Goal: Task Accomplishment & Management: Use online tool/utility

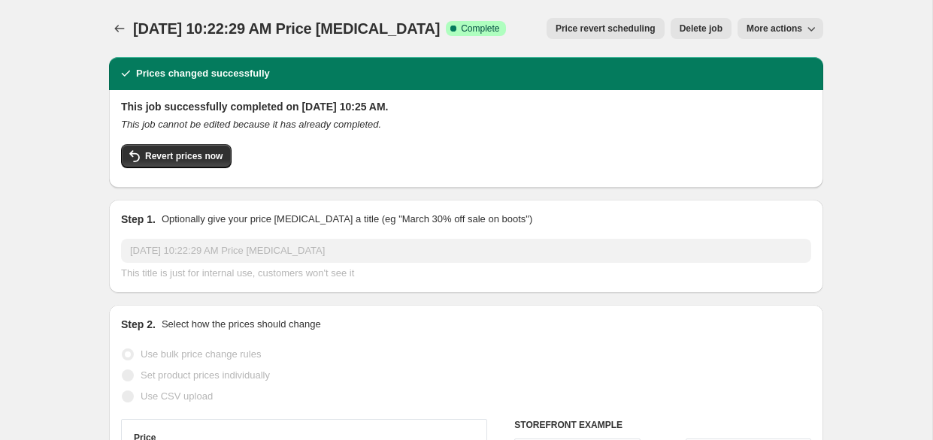
select select "percentage"
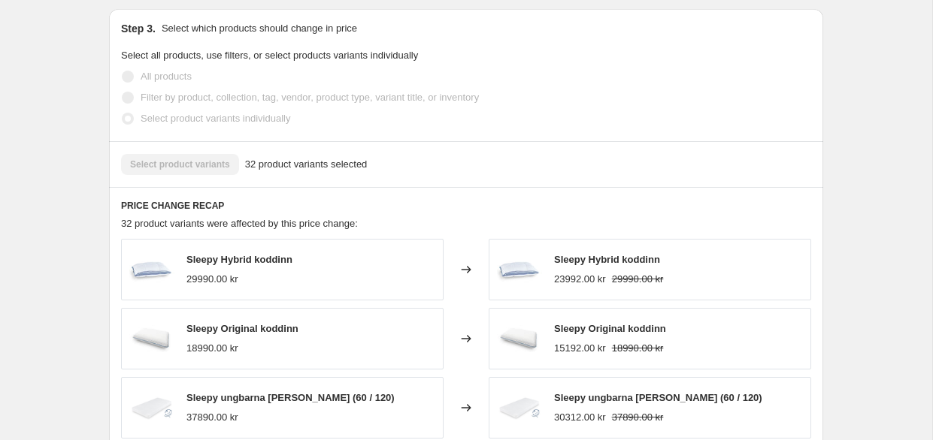
scroll to position [1217, 0]
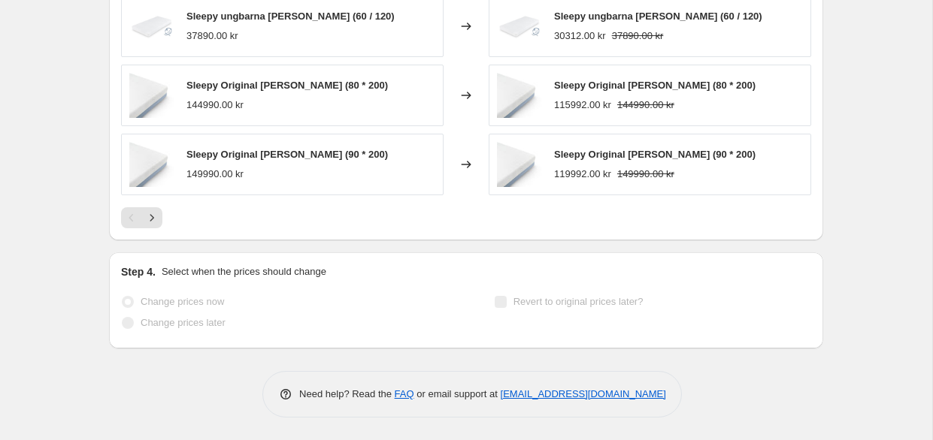
click at [564, 302] on span "Revert to original prices later?" at bounding box center [578, 301] width 130 height 11
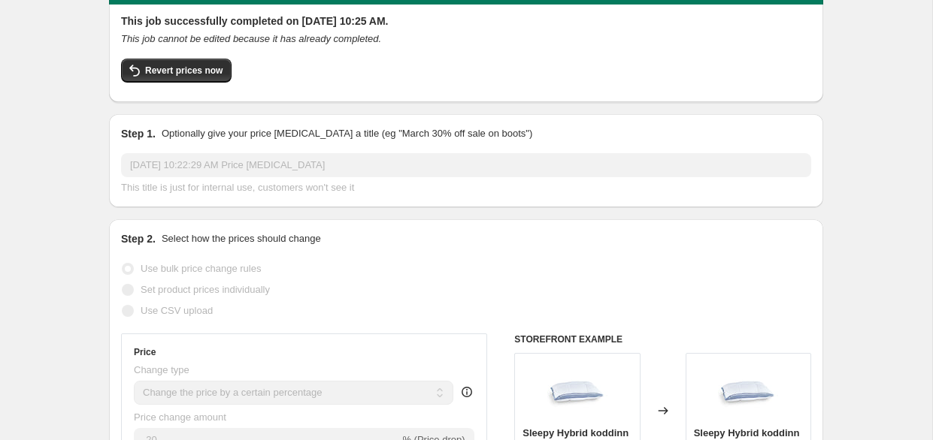
scroll to position [0, 0]
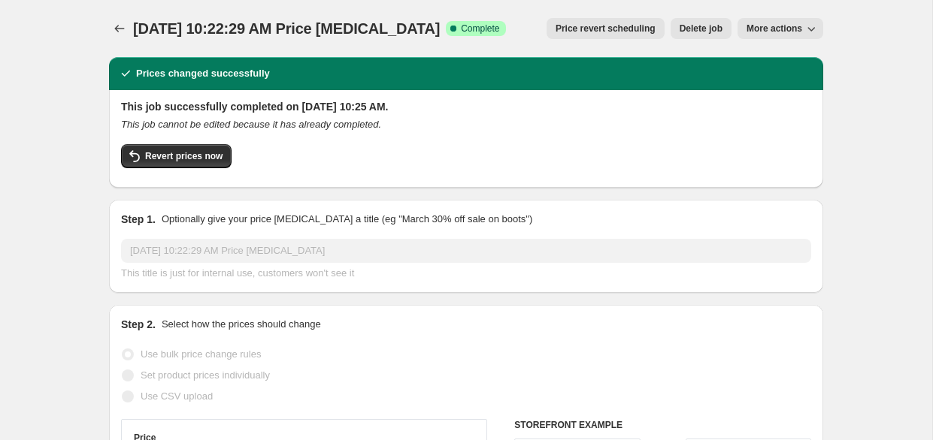
click at [607, 33] on span "Price revert scheduling" at bounding box center [605, 29] width 100 height 12
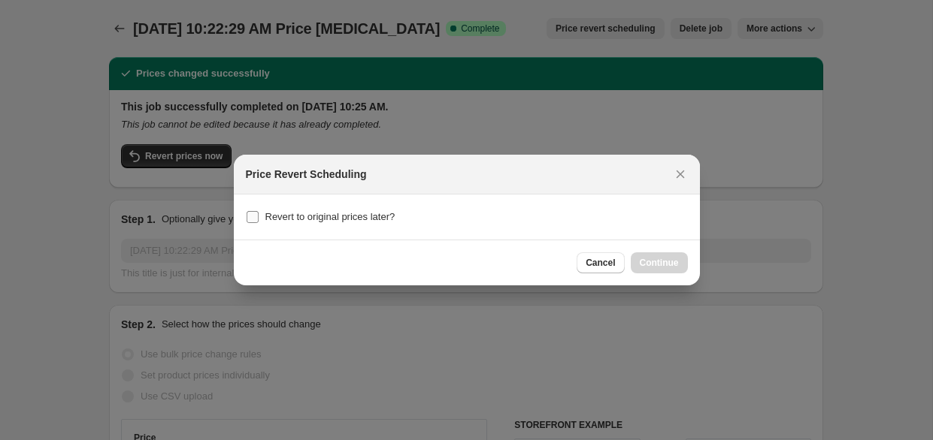
click at [346, 213] on span "Revert to original prices later?" at bounding box center [330, 216] width 130 height 11
click at [259, 213] on input "Revert to original prices later?" at bounding box center [252, 217] width 12 height 12
checkbox input "true"
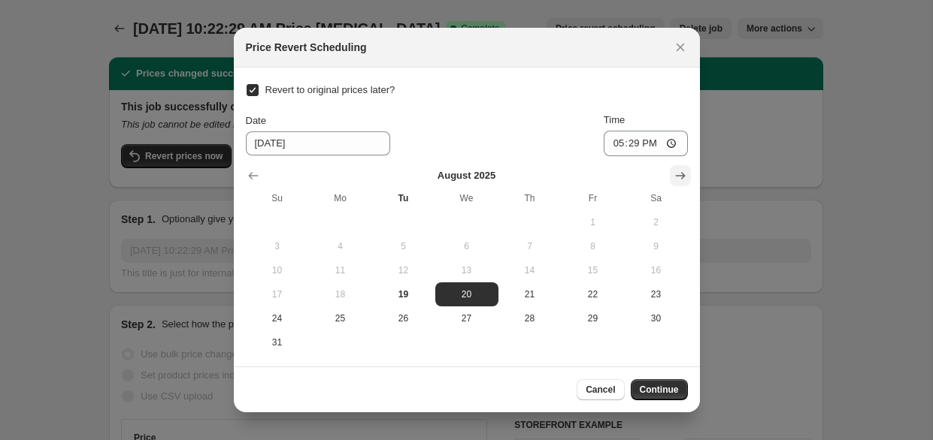
click at [670, 175] on button "Show next month, September 2025" at bounding box center [680, 175] width 21 height 21
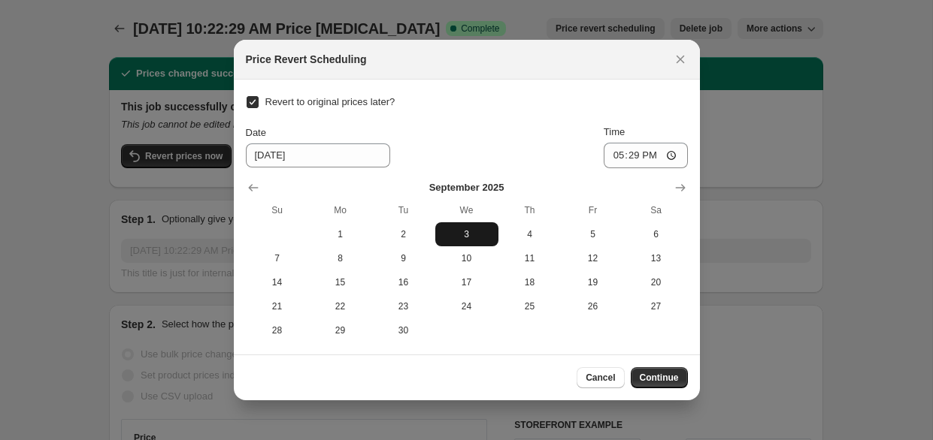
click at [484, 231] on span "3" at bounding box center [466, 234] width 51 height 12
type input "[DATE]"
click at [631, 151] on input "17:29" at bounding box center [645, 156] width 84 height 26
click at [673, 157] on input "01:29" at bounding box center [645, 156] width 84 height 26
click at [650, 156] on input "00:29" at bounding box center [645, 156] width 84 height 26
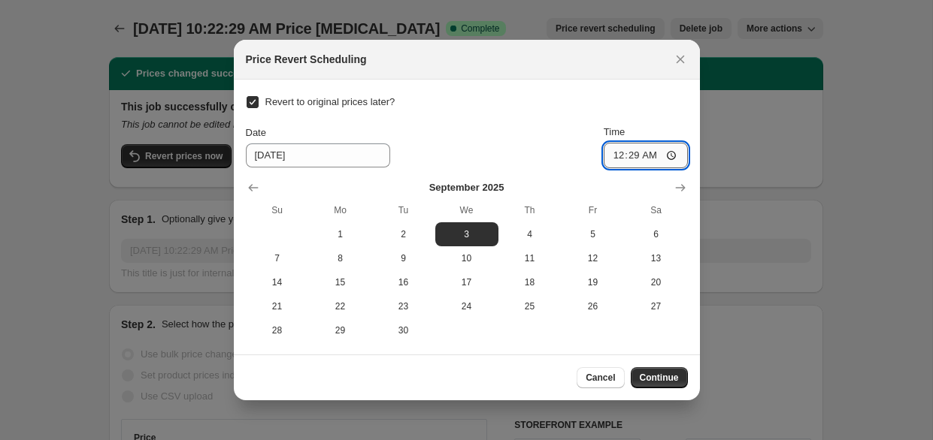
click at [652, 160] on input "00:29" at bounding box center [645, 156] width 84 height 26
click at [668, 154] on input "00:29" at bounding box center [645, 156] width 84 height 26
type input "00:10"
click at [588, 101] on div "Revert to original prices later? Date [DATE] Time 00:[DATE] Mo Tu We Th Fr Sa 1…" at bounding box center [467, 217] width 442 height 251
click at [675, 380] on span "Continue" at bounding box center [659, 378] width 39 height 12
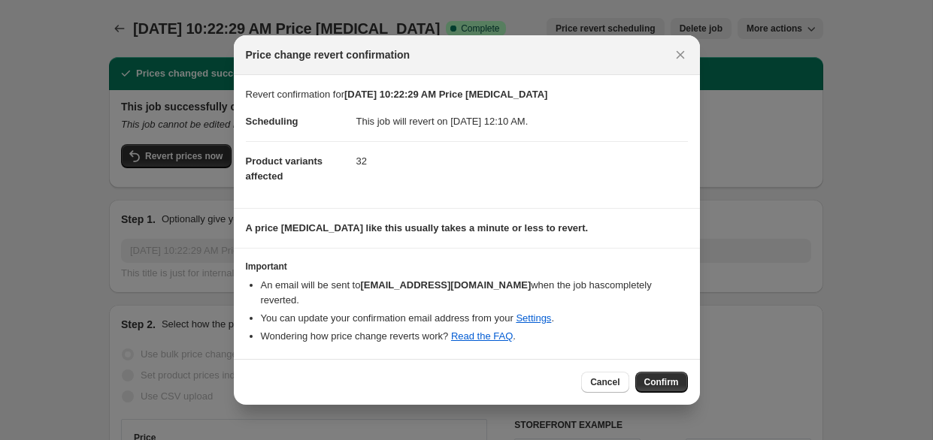
click at [675, 380] on span "Confirm" at bounding box center [661, 383] width 35 height 12
